Goal: Navigation & Orientation: Understand site structure

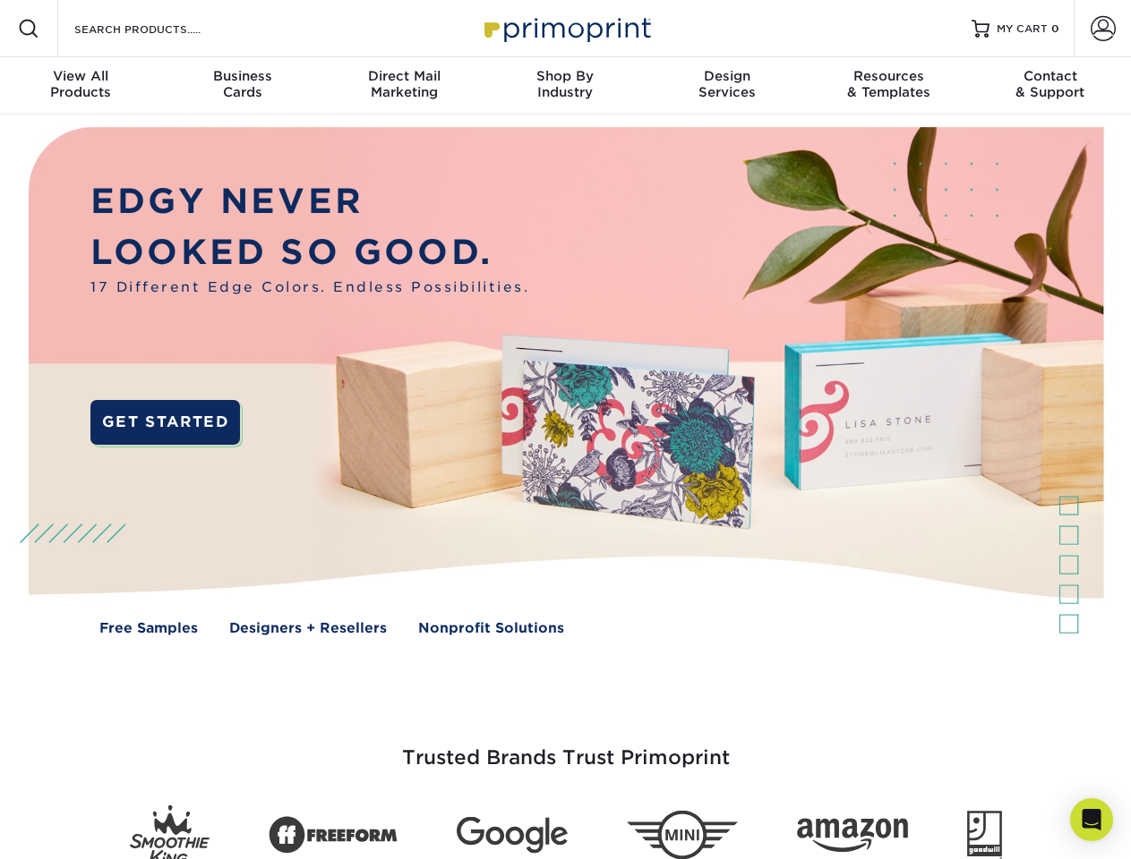
click at [565, 430] on img at bounding box center [564, 395] width 1119 height 560
click at [29, 29] on span at bounding box center [28, 28] width 21 height 21
click at [1102, 29] on span at bounding box center [1102, 28] width 25 height 25
click at [81, 86] on div "View All Products" at bounding box center [80, 84] width 161 height 32
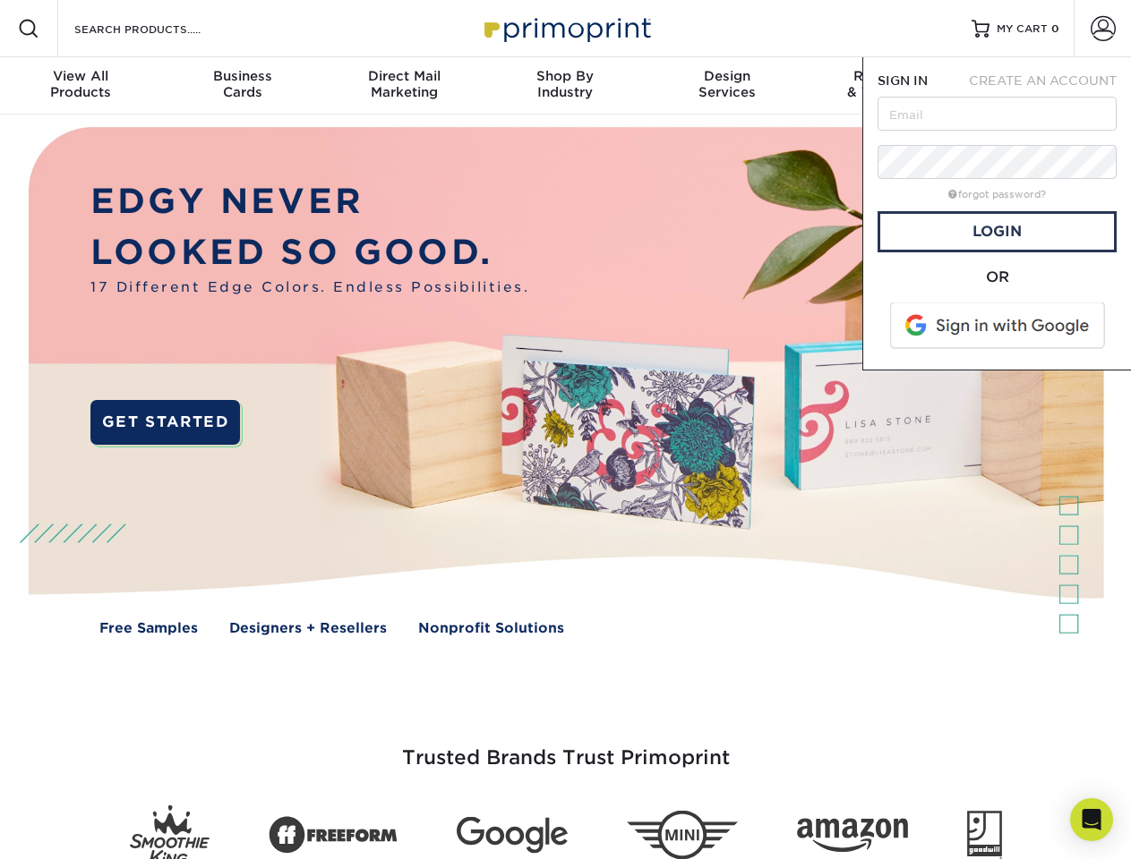
click at [242, 86] on div "Business Cards" at bounding box center [241, 84] width 161 height 32
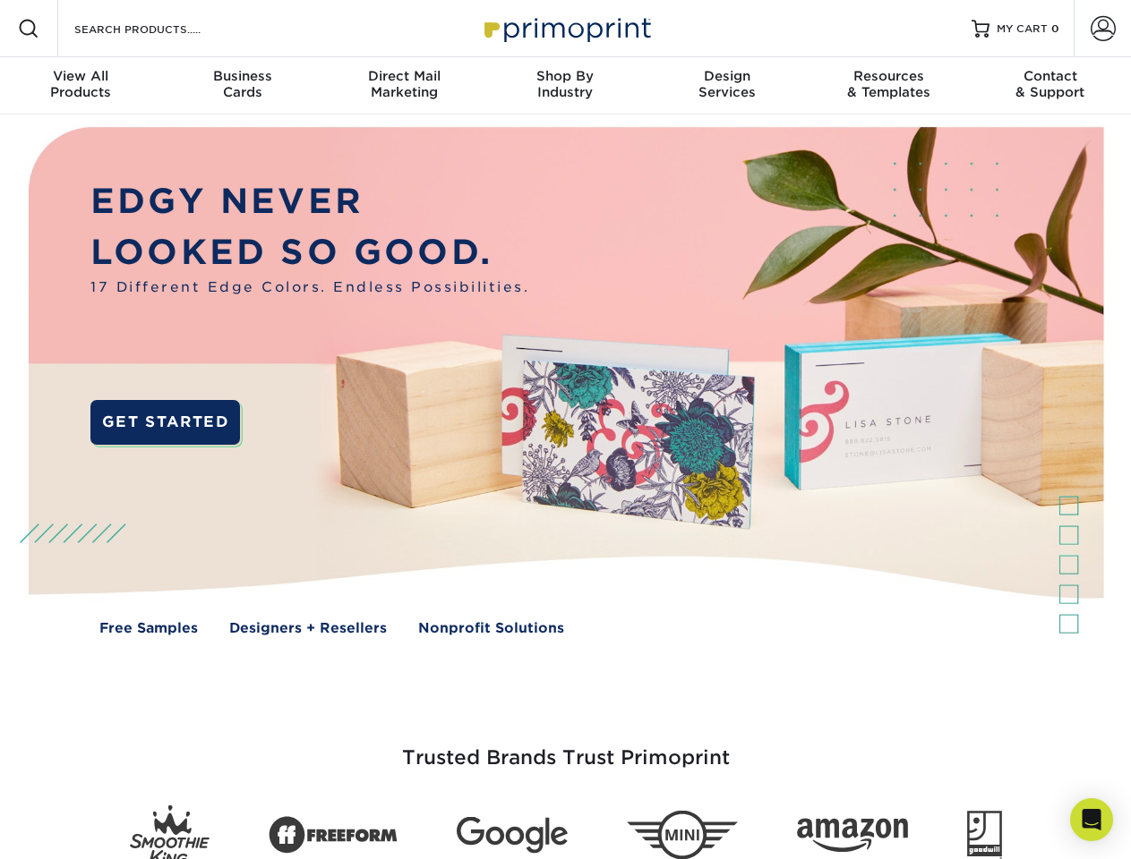
click at [404, 86] on div "Direct Mail Marketing" at bounding box center [403, 84] width 161 height 32
click at [565, 86] on div "Shop By Industry" at bounding box center [564, 84] width 161 height 32
click at [727, 86] on div "Design Services" at bounding box center [726, 84] width 161 height 32
click at [888, 86] on div "Resources & Templates" at bounding box center [887, 84] width 161 height 32
click at [1050, 86] on div "Contact & Support" at bounding box center [1050, 84] width 161 height 32
